Goal: Information Seeking & Learning: Learn about a topic

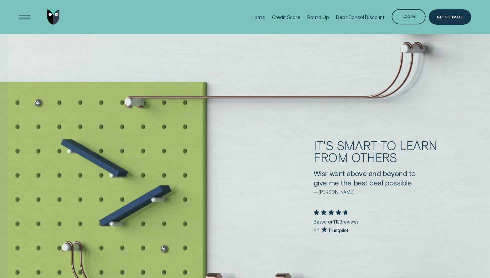
scroll to position [1222, 0]
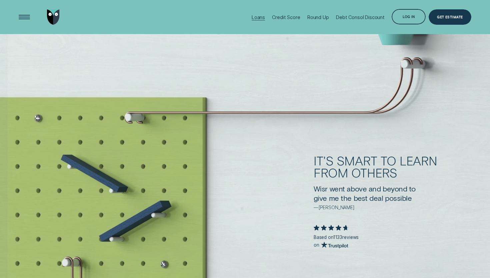
click at [258, 26] on div "Loans" at bounding box center [258, 17] width 13 height 34
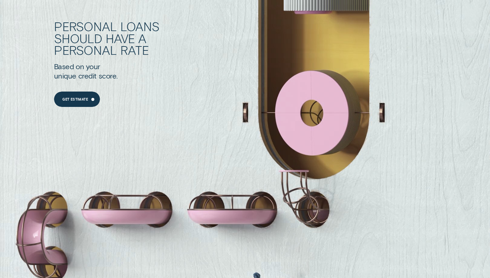
scroll to position [657, 0]
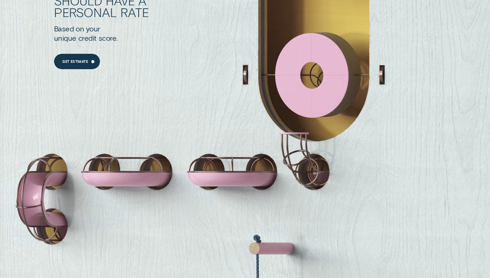
click at [265, 177] on div "Personal Loans should have a personal rate Based on your unique credit score. G…" at bounding box center [245, 111] width 490 height 327
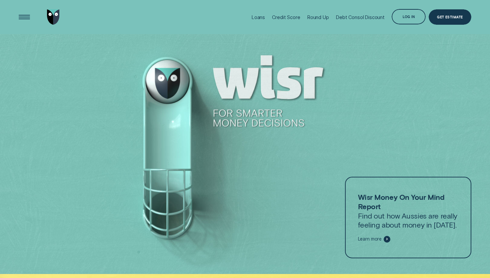
scroll to position [0, 0]
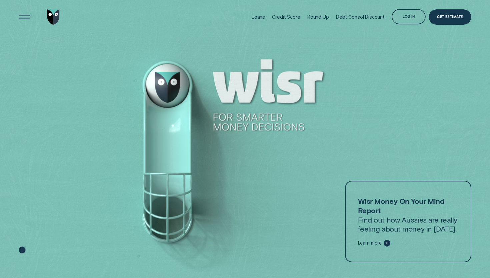
click at [254, 18] on div "Loans" at bounding box center [258, 17] width 13 height 6
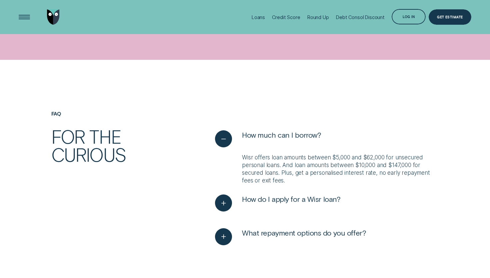
scroll to position [1560, 0]
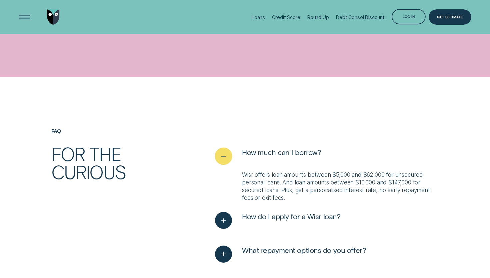
click at [226, 156] on icon "See less" at bounding box center [224, 156] width 9 height 10
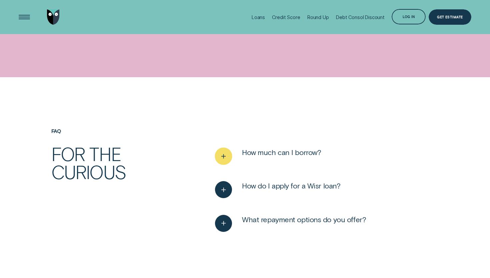
click at [226, 156] on icon "See more" at bounding box center [224, 156] width 9 height 10
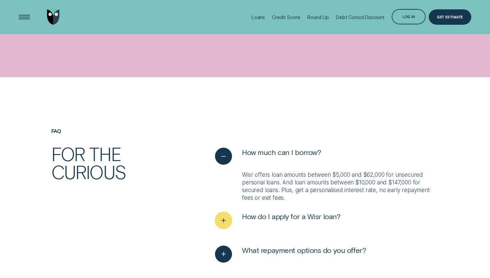
click at [222, 223] on icon "See more" at bounding box center [224, 220] width 9 height 10
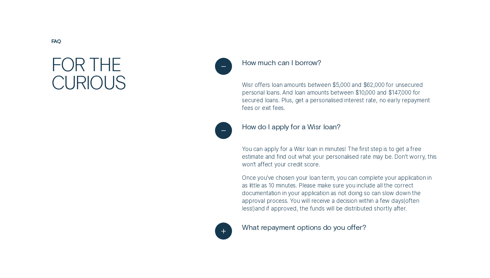
scroll to position [1651, 0]
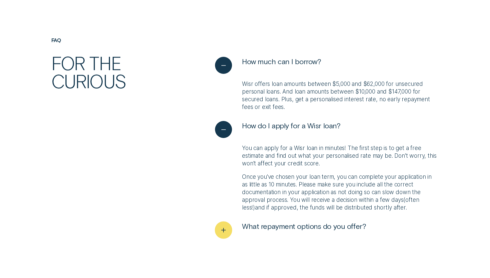
click at [222, 235] on icon "See more" at bounding box center [224, 230] width 9 height 10
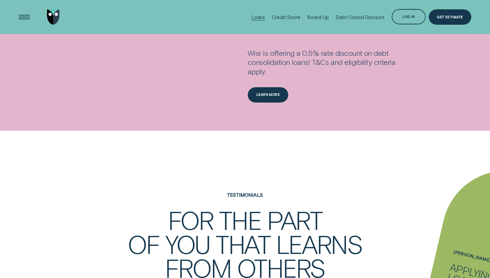
scroll to position [981, 0]
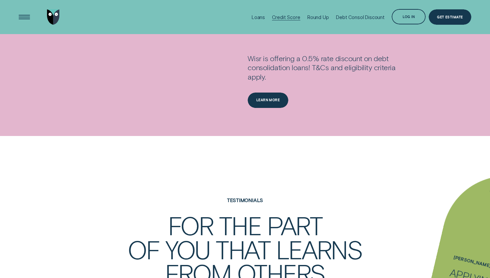
click at [290, 16] on div "Credit Score" at bounding box center [286, 17] width 28 height 6
